Goal: Task Accomplishment & Management: Manage account settings

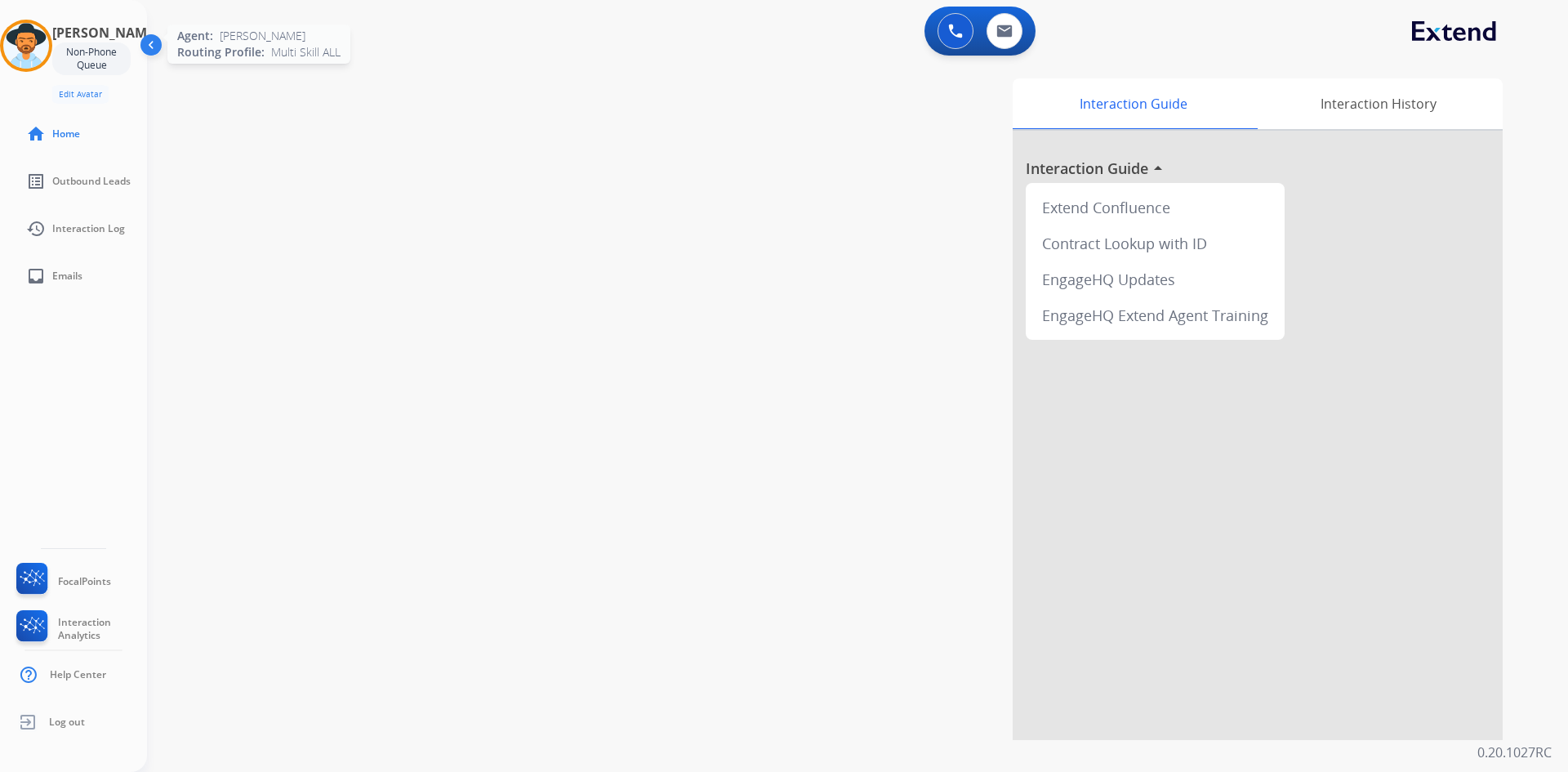
click at [49, 50] on img at bounding box center [26, 46] width 46 height 46
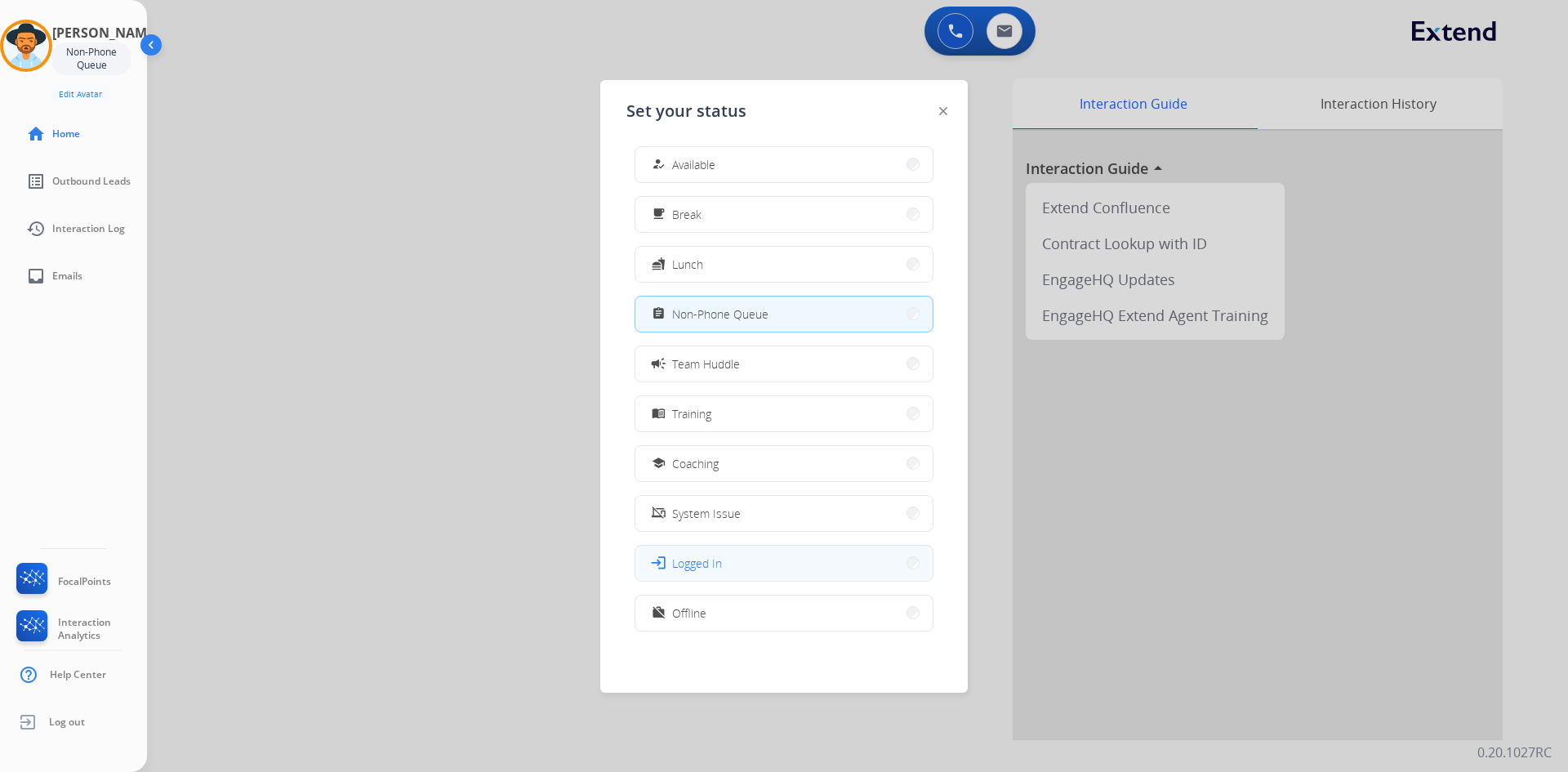
scroll to position [5, 0]
click at [737, 612] on button "work_off Offline" at bounding box center [784, 612] width 298 height 35
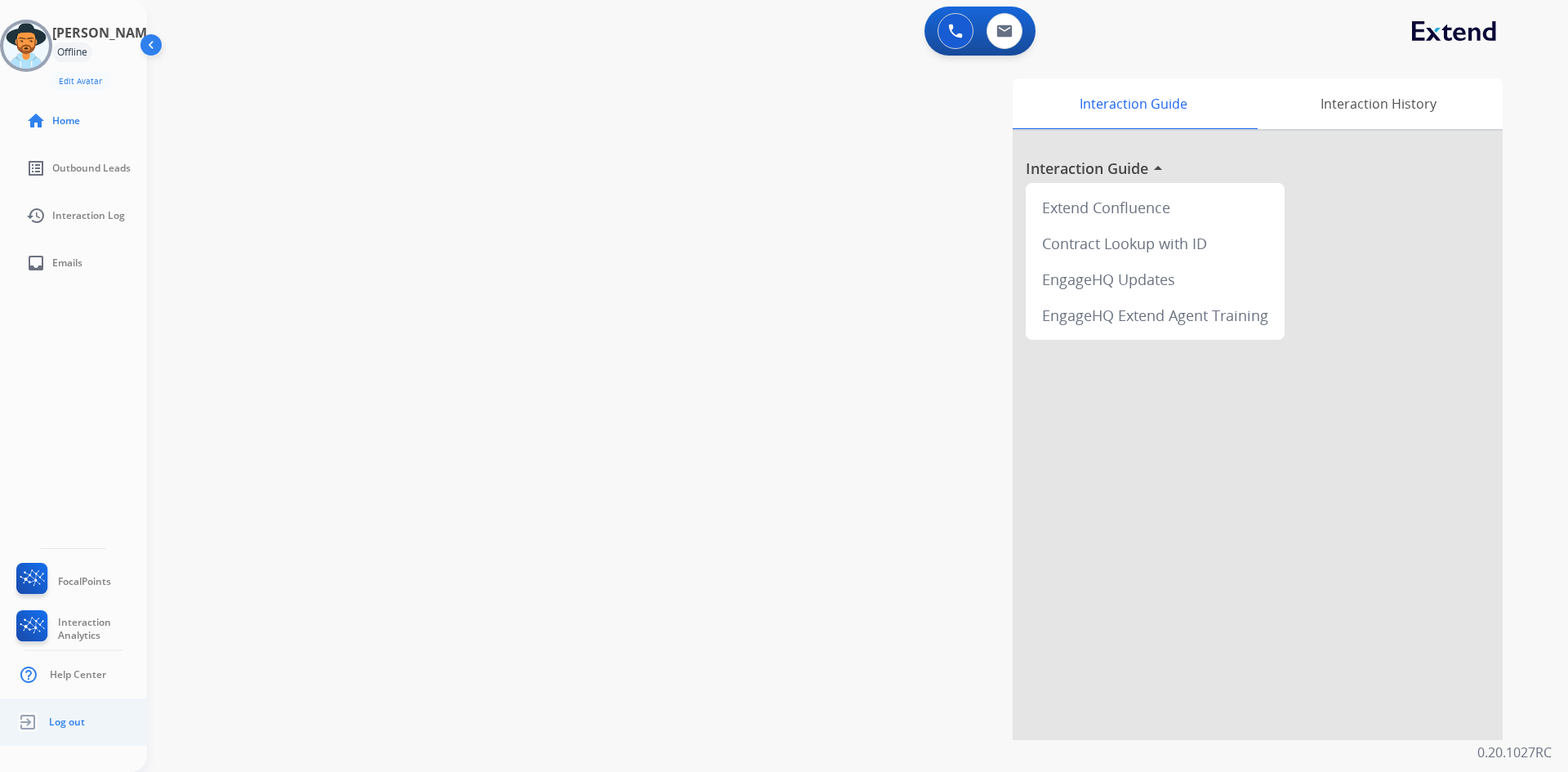
click at [43, 723] on link "Log out" at bounding box center [49, 722] width 72 height 31
